Goal: Transaction & Acquisition: Subscribe to service/newsletter

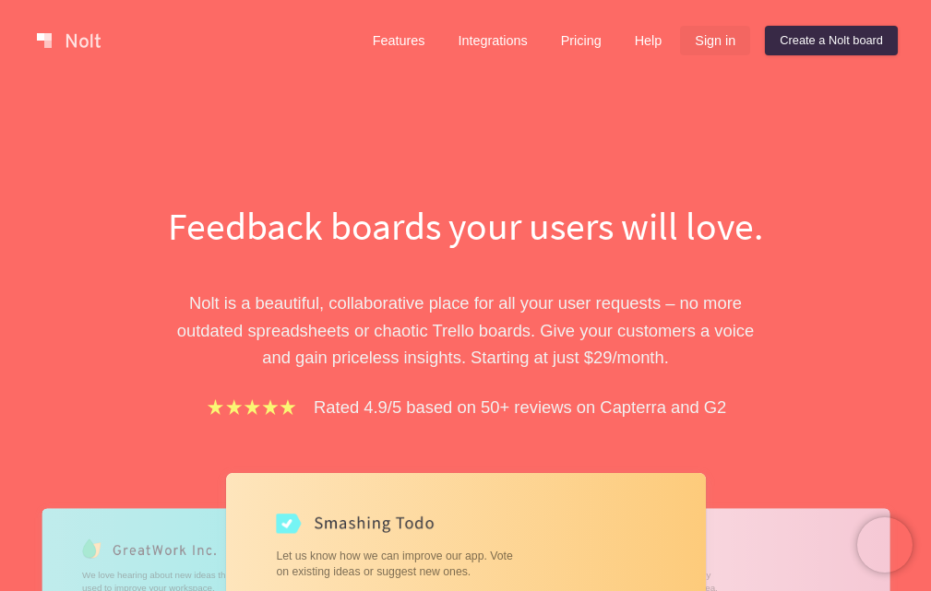
click at [712, 49] on link "Sign in" at bounding box center [715, 41] width 70 height 30
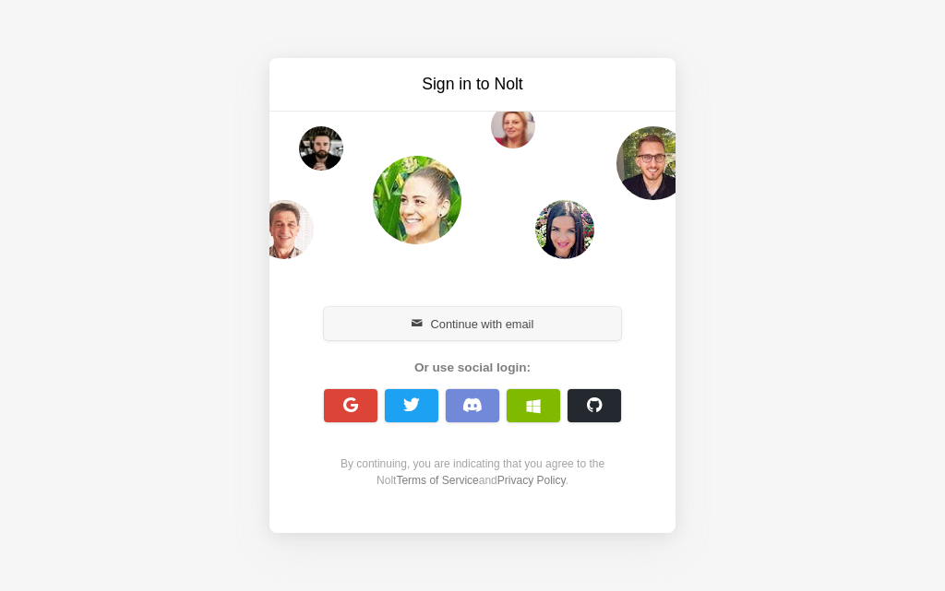
click at [474, 317] on button "Continue with email" at bounding box center [472, 323] width 297 height 33
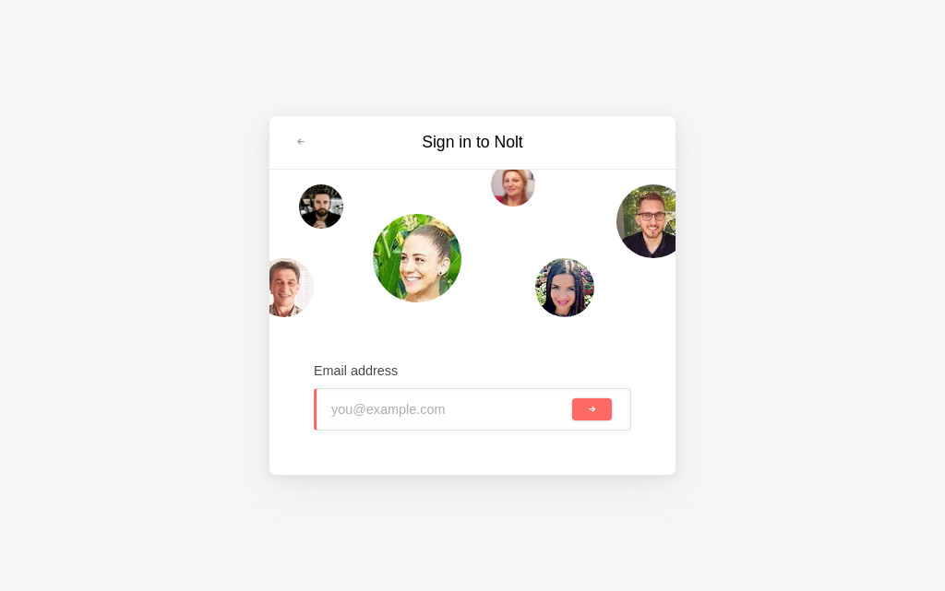
type input "iin92439@toaik.com"
click at [610, 413] on button "submit" at bounding box center [592, 410] width 40 height 22
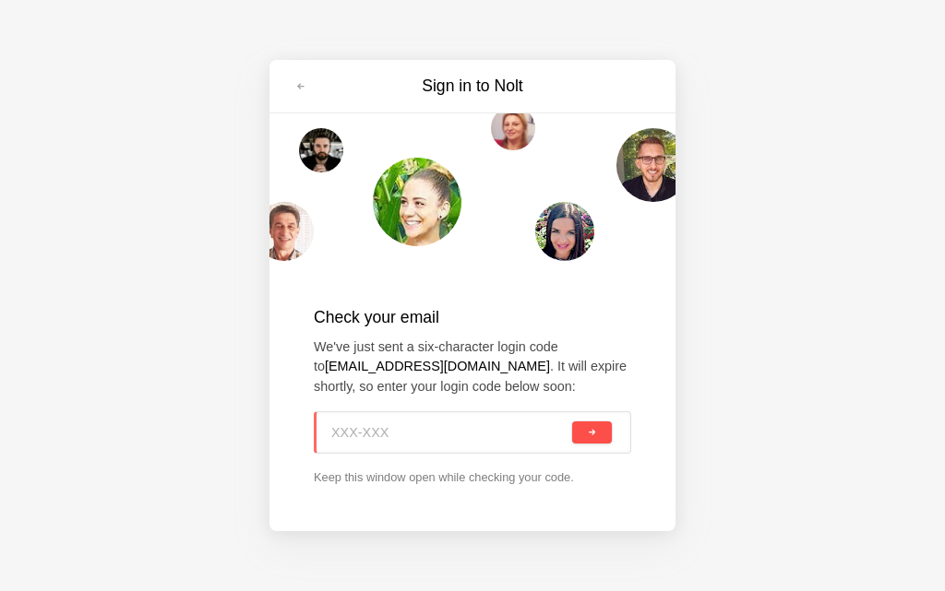
paste input "JV4-DNN"
type input "JV4-DNN"
click at [609, 430] on button "submit" at bounding box center [592, 433] width 40 height 22
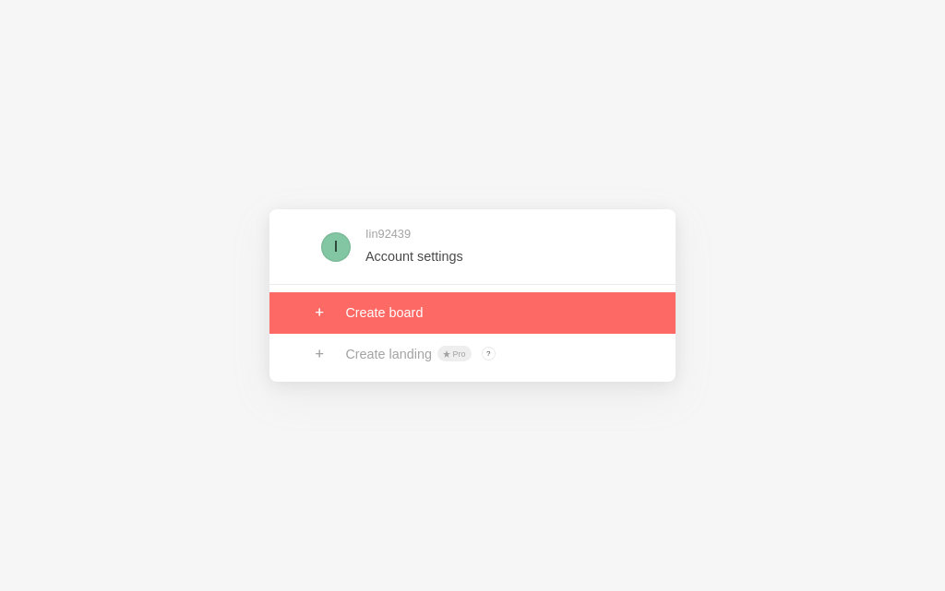
click at [392, 307] on link at bounding box center [472, 312] width 406 height 41
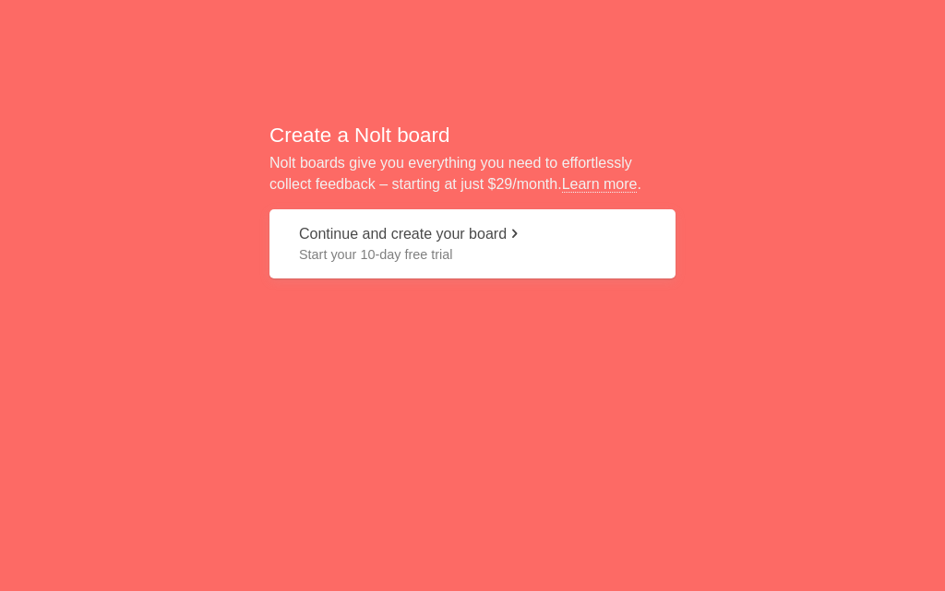
click at [394, 245] on span "Start your 10-day free trial" at bounding box center [472, 254] width 347 height 18
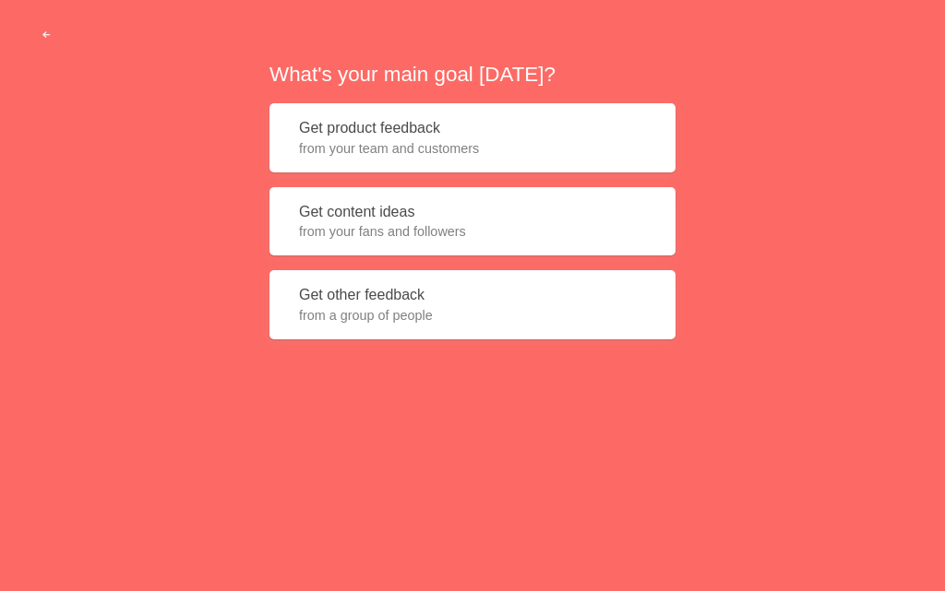
click at [399, 232] on span "from your fans and followers" at bounding box center [472, 231] width 347 height 18
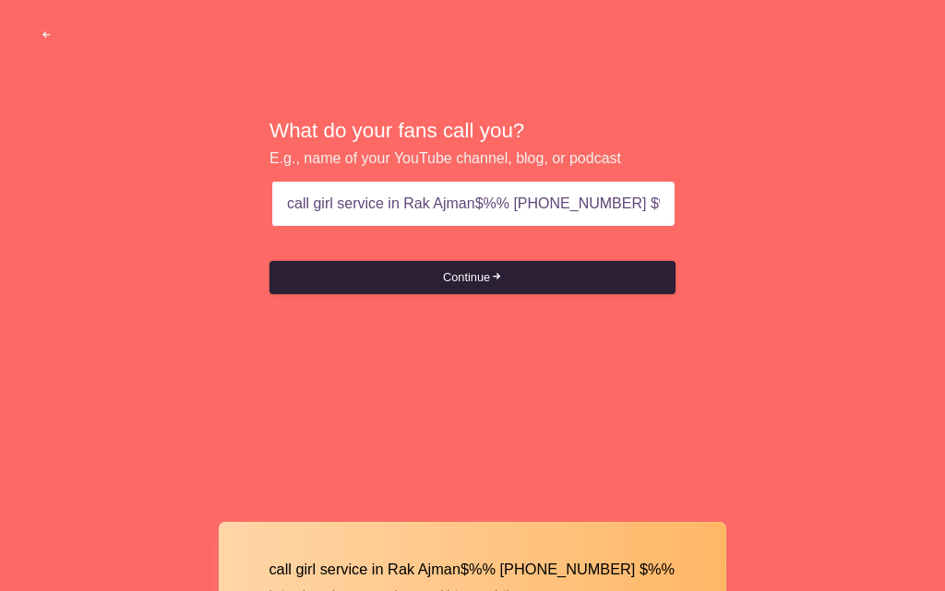
click at [481, 277] on button "Continue" at bounding box center [472, 277] width 406 height 33
click at [482, 279] on button "Continue" at bounding box center [472, 277] width 406 height 33
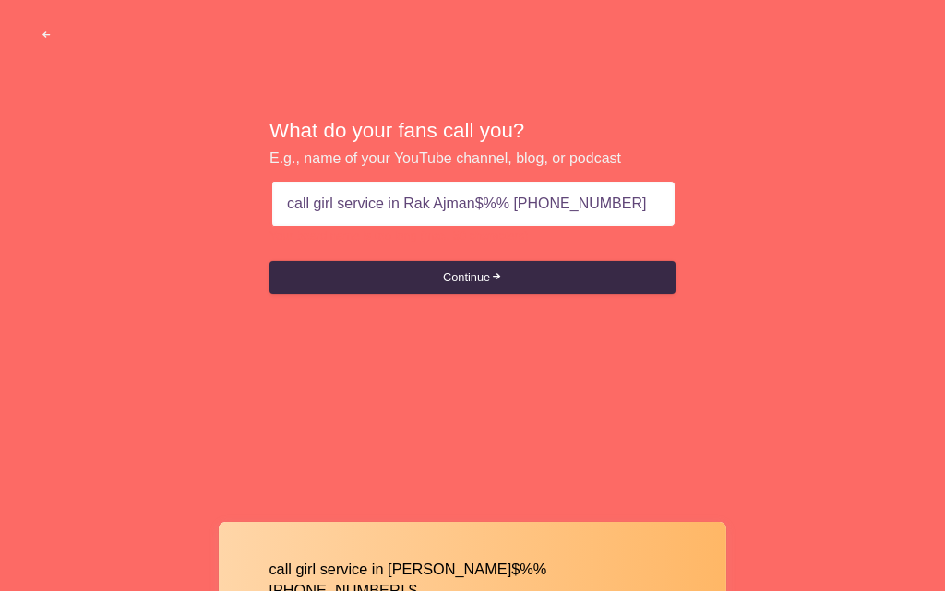
type input "call girl service in Rak Ajman$%% [PHONE_NUMBER]"
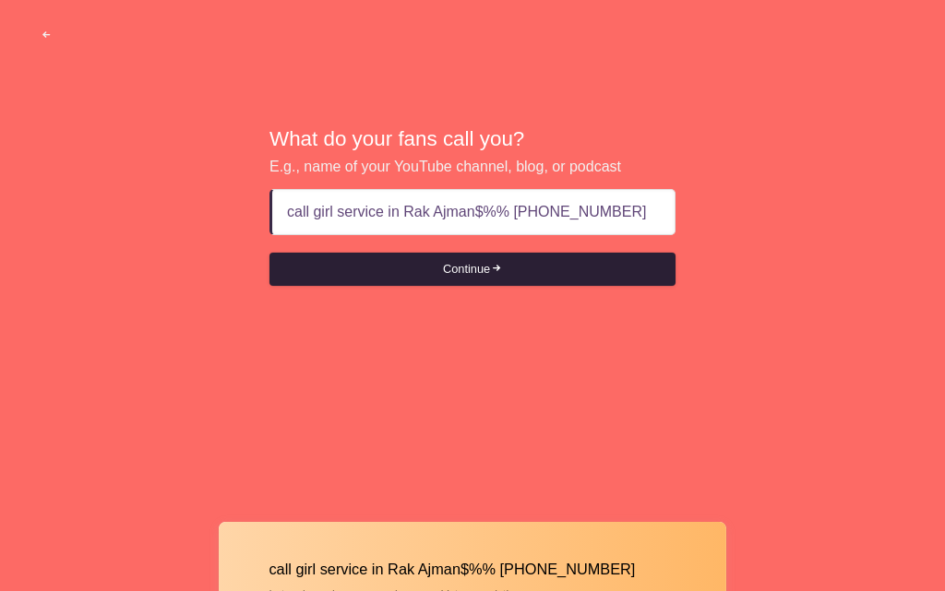
click at [448, 268] on button "Continue" at bounding box center [472, 269] width 406 height 33
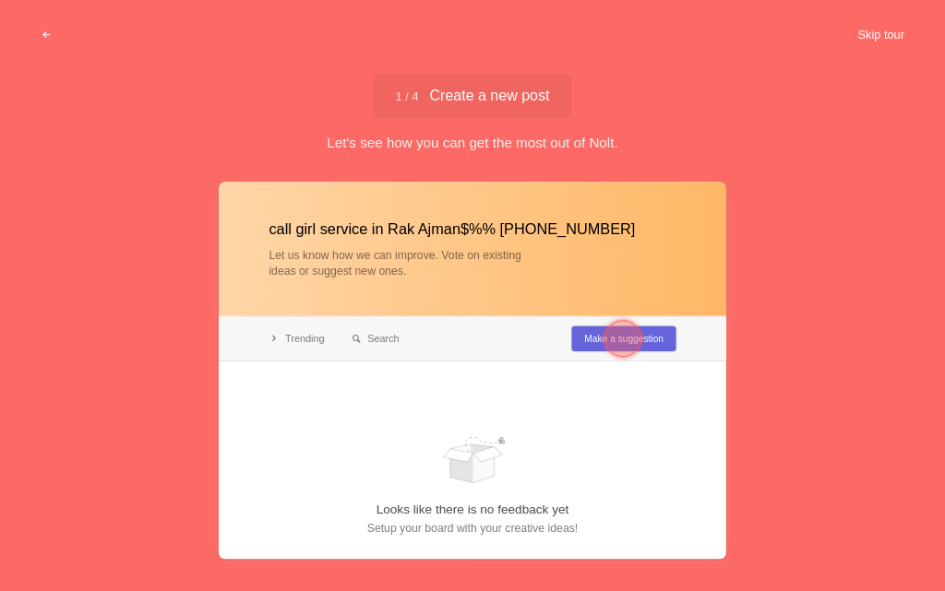
click at [871, 34] on button "Skip tour" at bounding box center [880, 34] width 91 height 33
